Goal: Check status

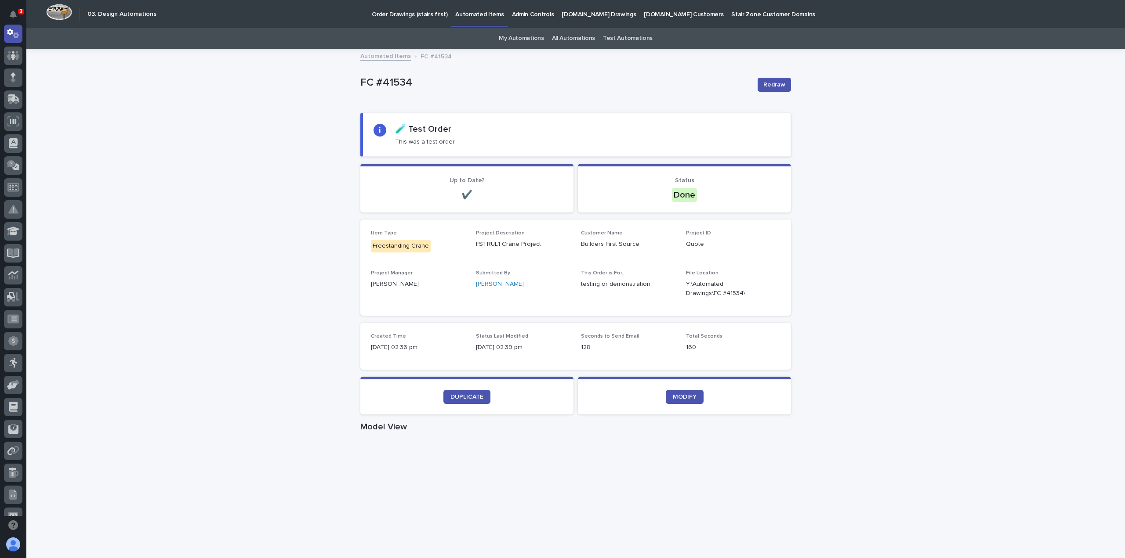
click at [275, 83] on div "Loading... Saving… Loading... Saving… FC #41534 Redraw FC #41534 Redraw Sorry, …" at bounding box center [575, 534] width 1098 height 969
click at [278, 161] on div "Loading... Saving… Loading... Saving… FC #41534 Redraw FC #41534 Redraw Sorry, …" at bounding box center [575, 534] width 1098 height 969
